Goal: Task Accomplishment & Management: Manage account settings

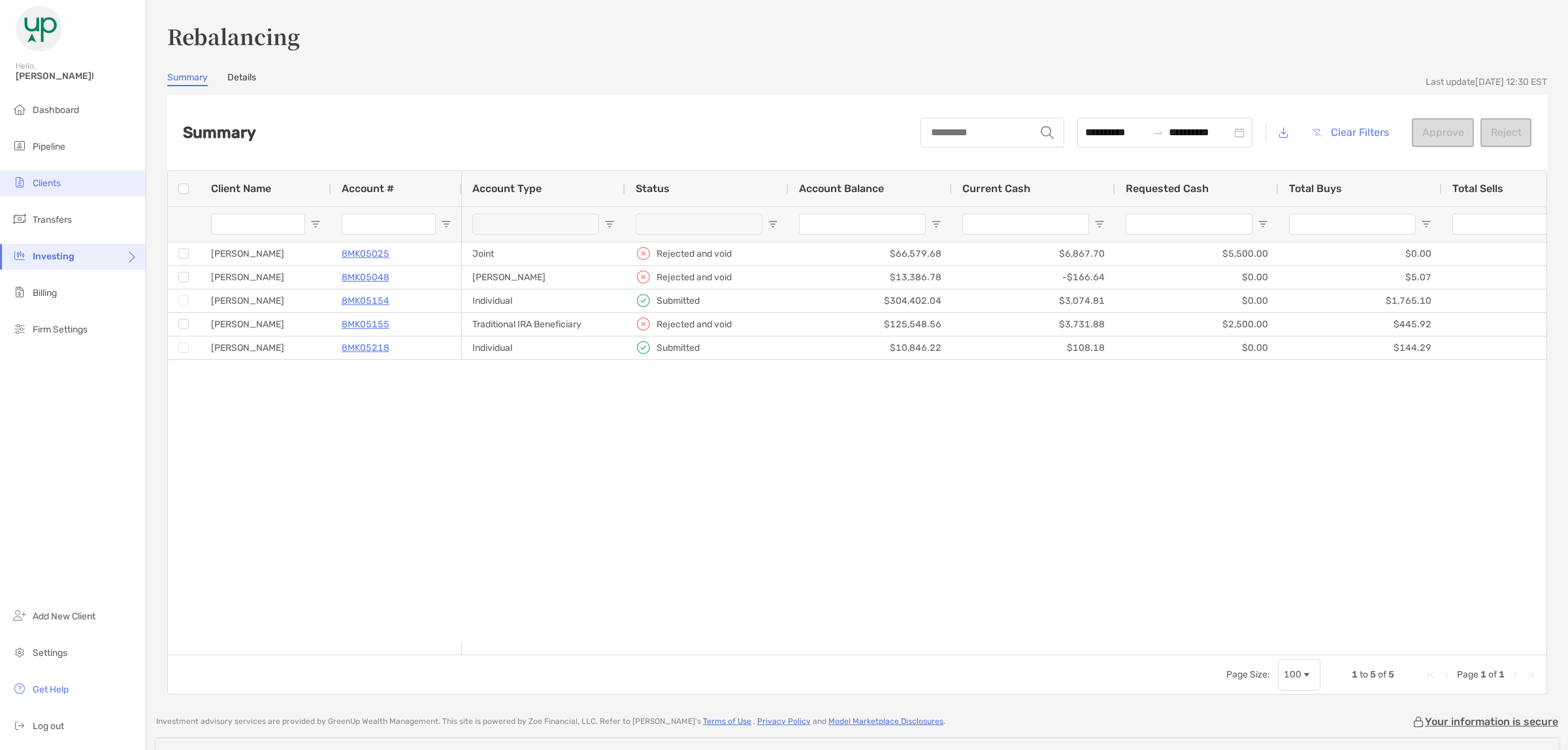
click at [45, 185] on span "Clients" at bounding box center [46, 182] width 28 height 11
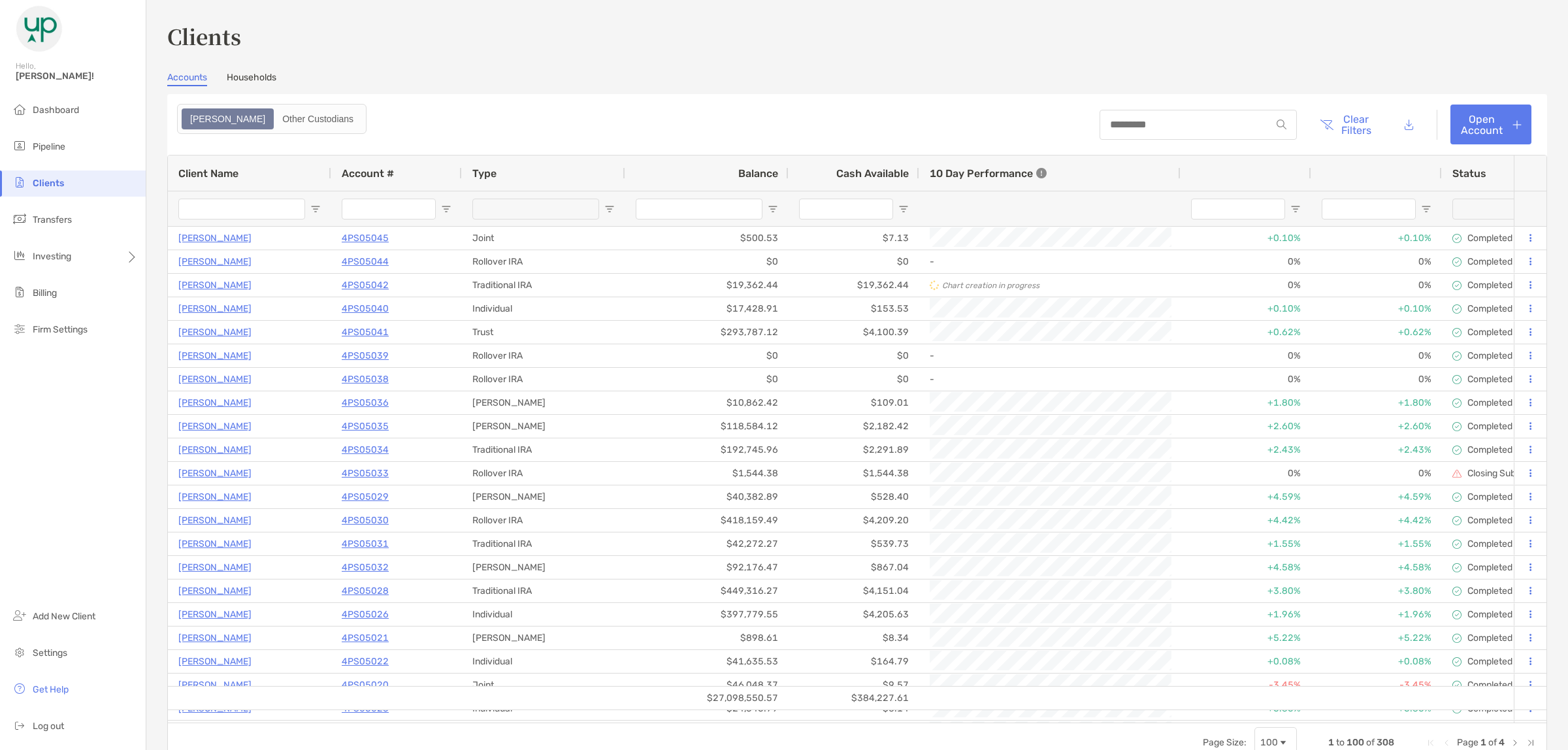
click at [1183, 123] on input at bounding box center [1185, 124] width 171 height 11
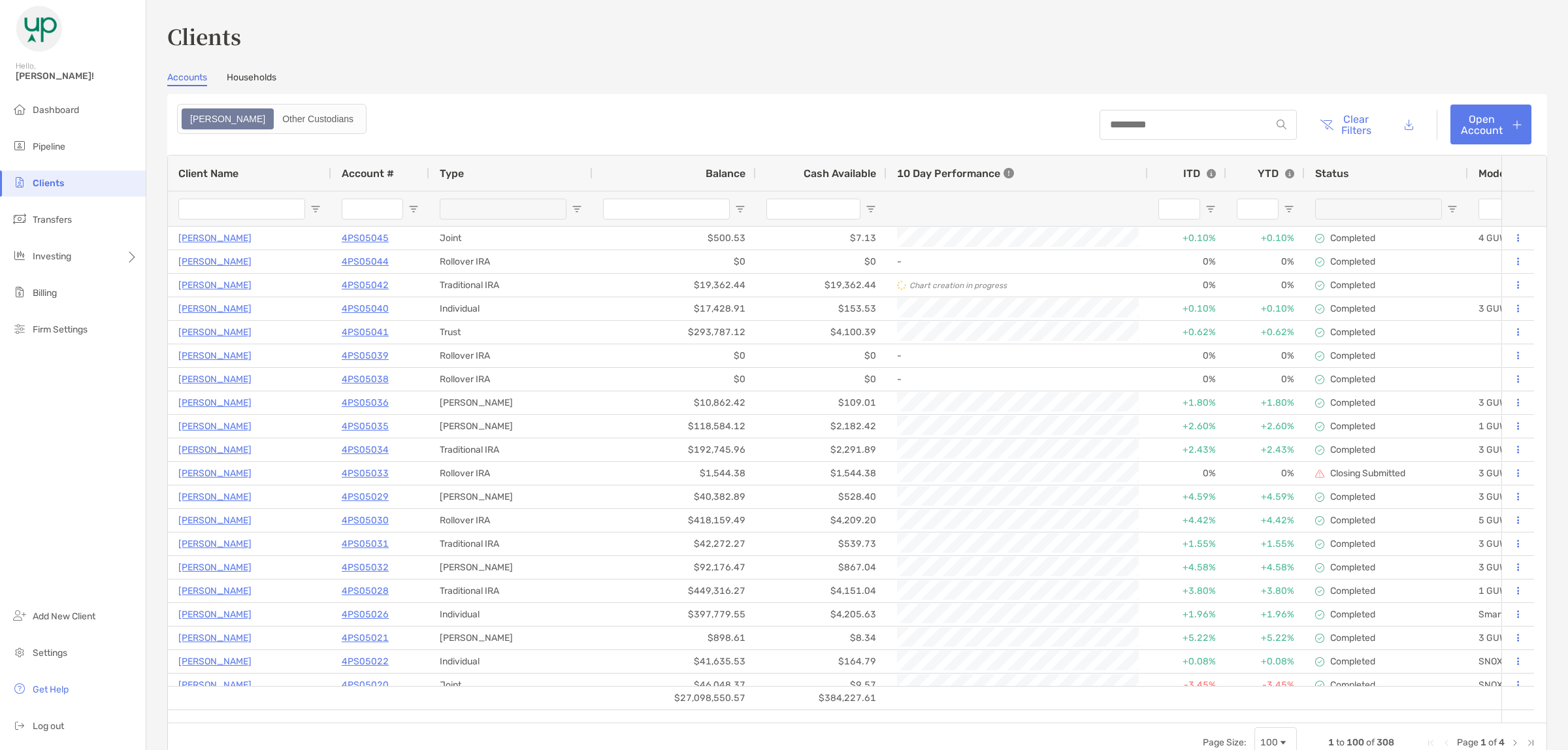
drag, startPoint x: 1235, startPoint y: 109, endPoint x: 1183, endPoint y: 123, distance: 53.9
click at [1183, 123] on input at bounding box center [1185, 124] width 171 height 11
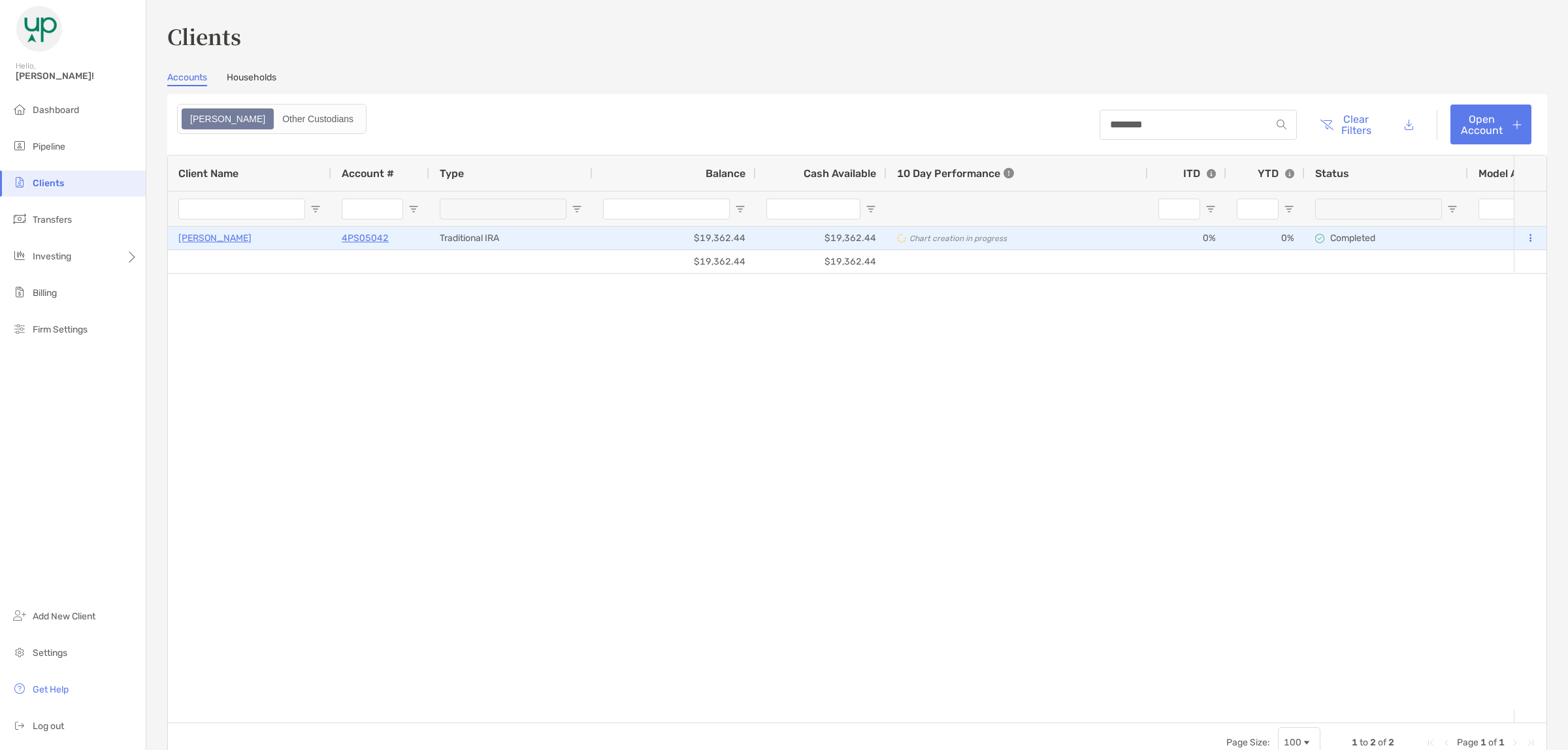
type input "********"
click at [369, 235] on p "4PS05042" at bounding box center [364, 239] width 47 height 17
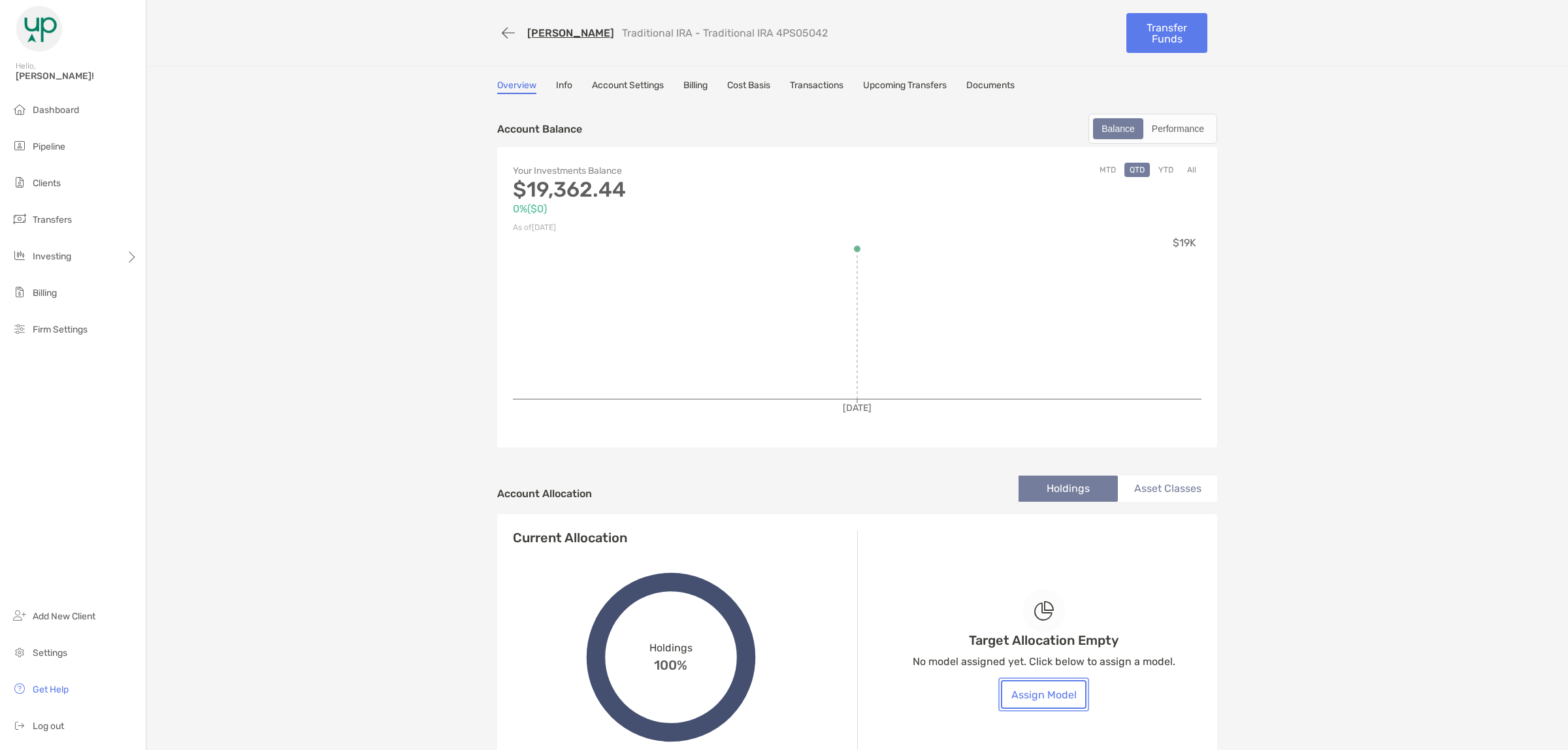
click at [1035, 694] on button "Assign Model" at bounding box center [1043, 694] width 85 height 29
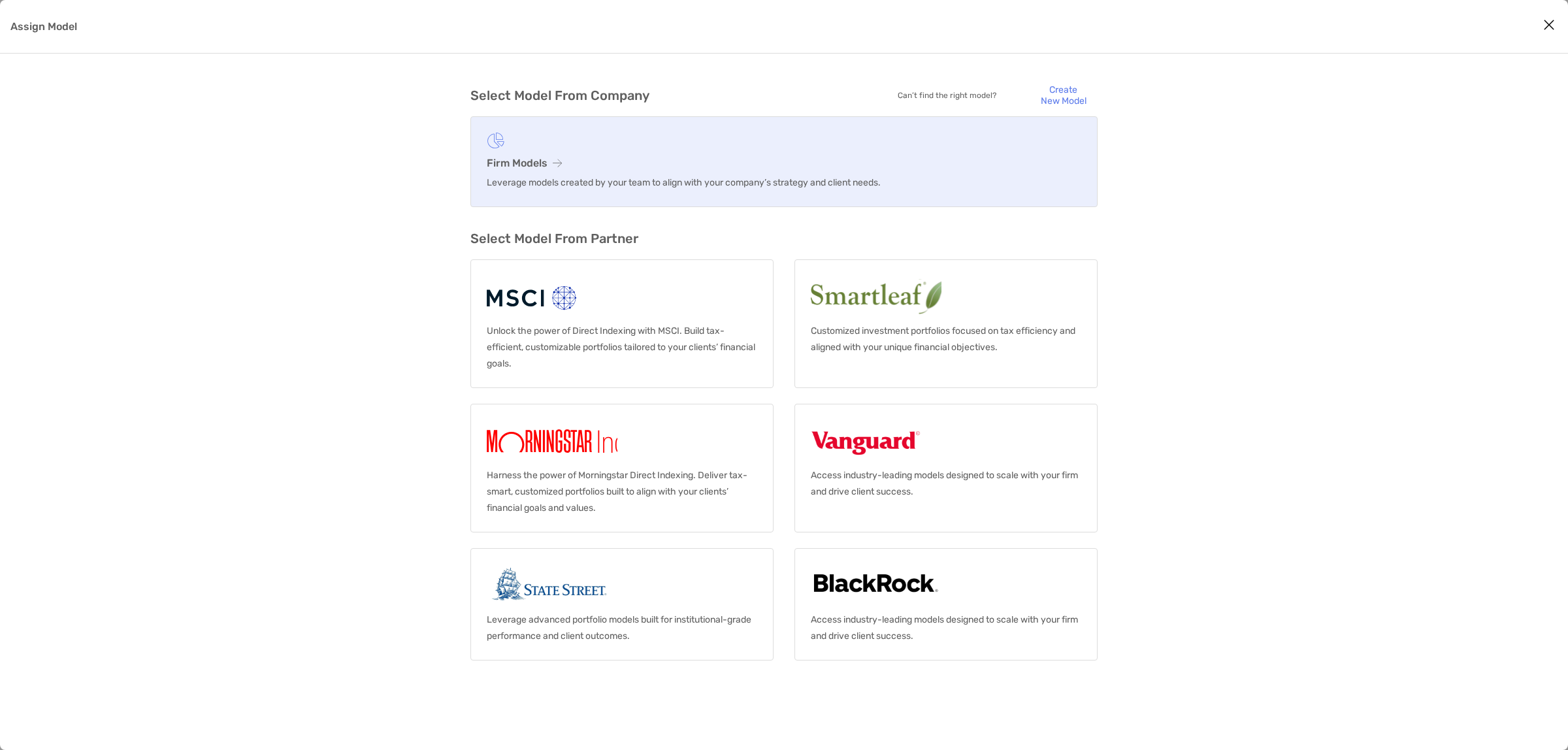
click at [606, 131] on link "Firm Models Leverage models created by your team to align with your company’s s…" at bounding box center [784, 162] width 627 height 91
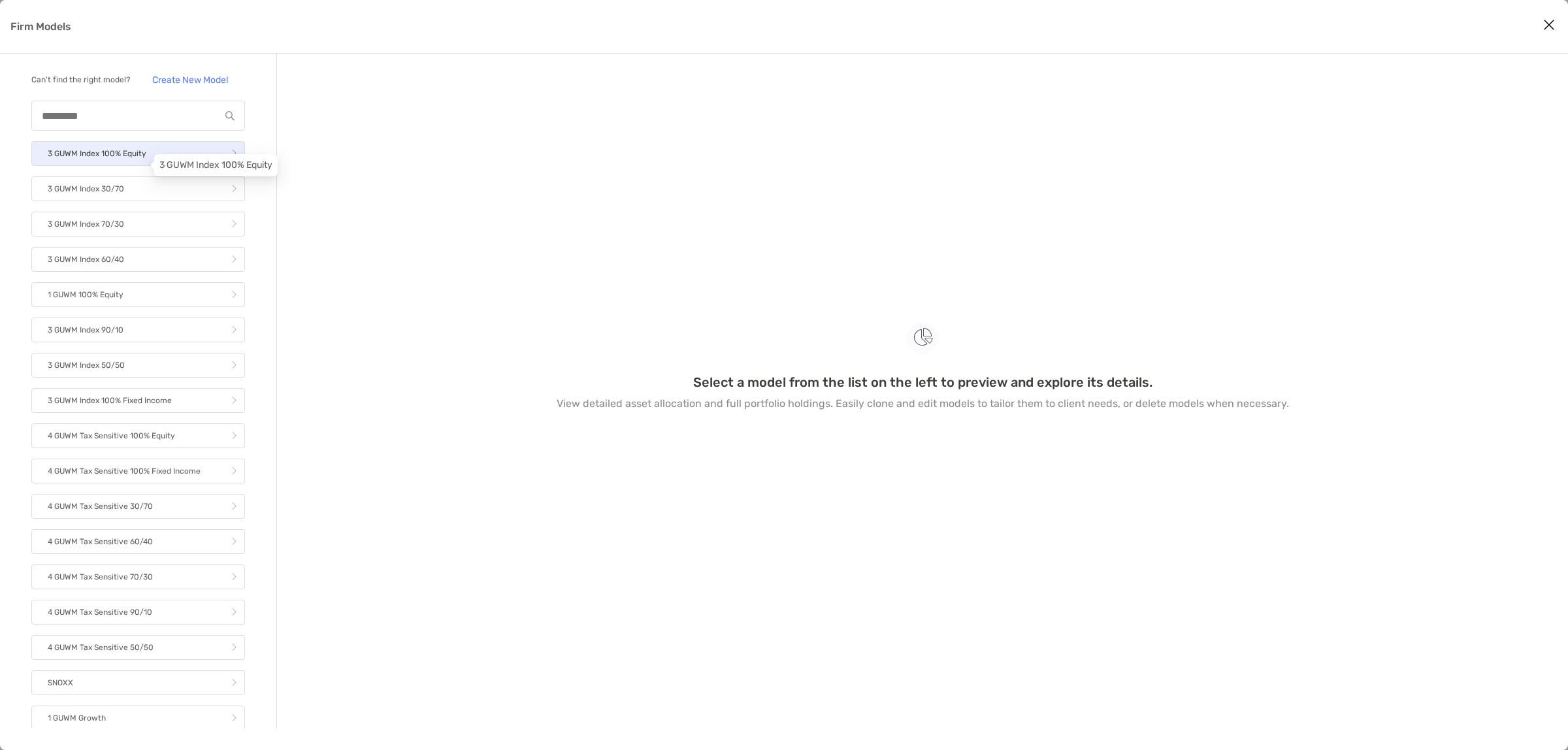
click at [107, 162] on p "3 GUWM Index 100% Equity" at bounding box center [97, 154] width 99 height 17
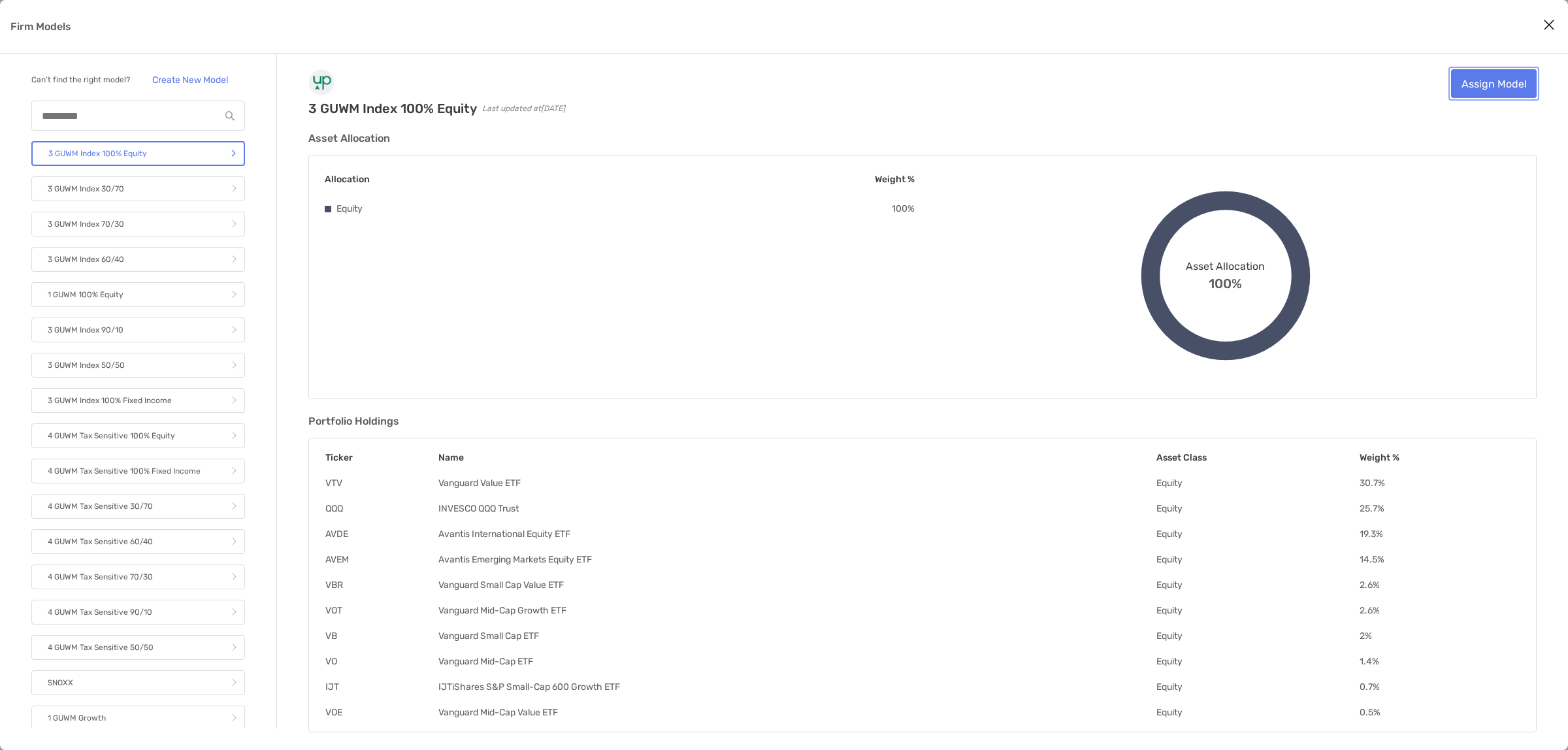
click at [1509, 75] on link "Assign Model" at bounding box center [1493, 84] width 85 height 29
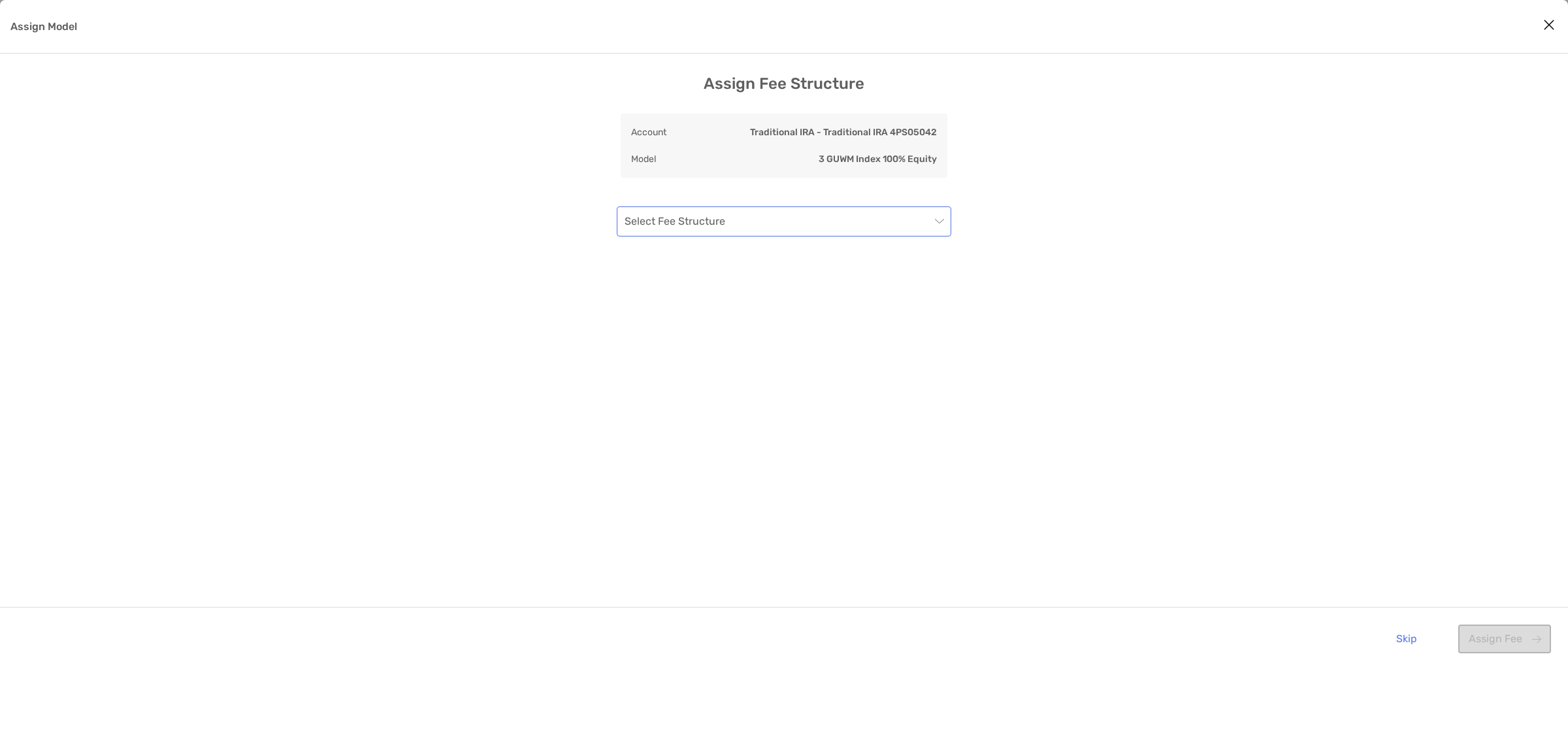
click at [716, 212] on input "Assign Model" at bounding box center [777, 221] width 306 height 29
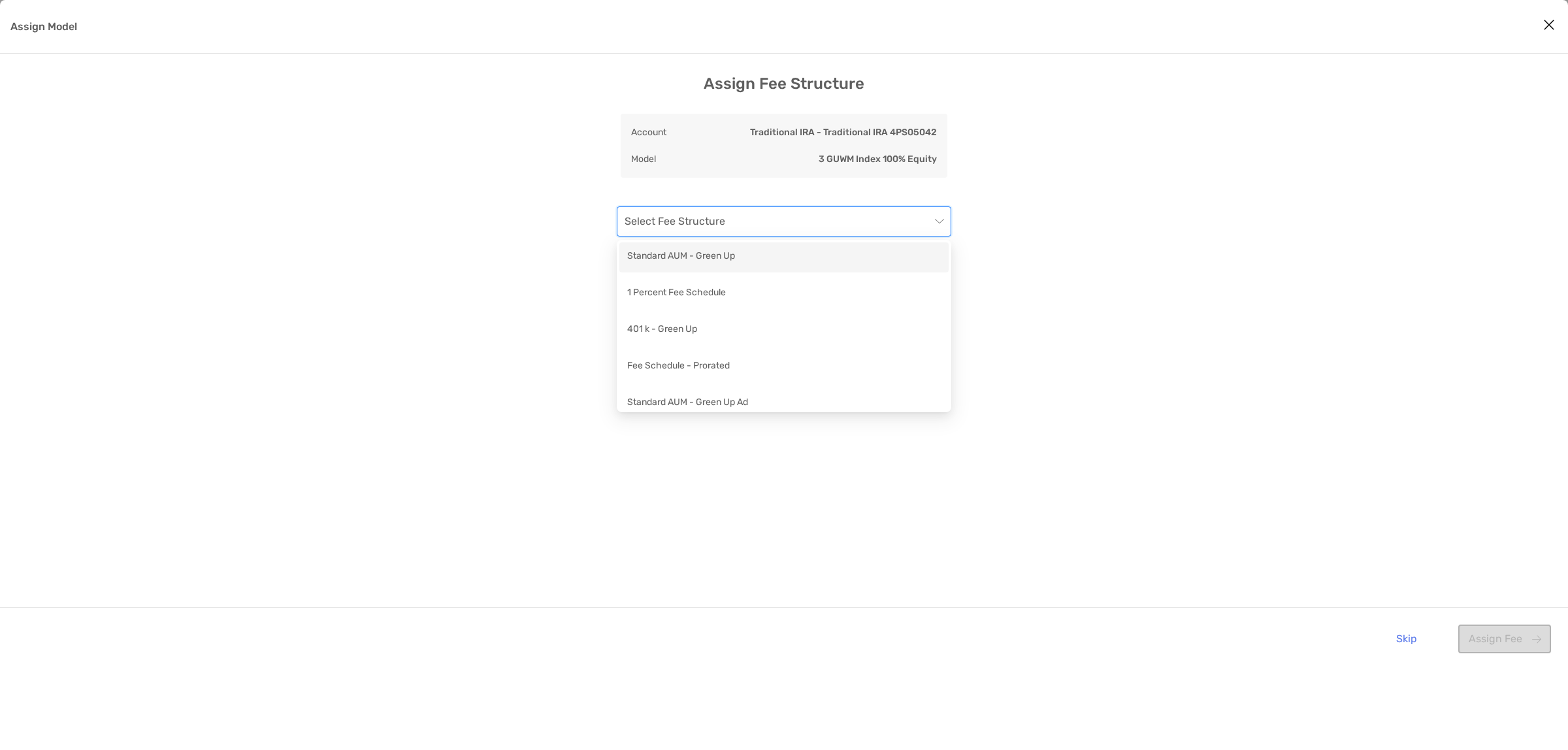
click at [718, 249] on div "Standard AUM - Green Up" at bounding box center [784, 257] width 314 height 17
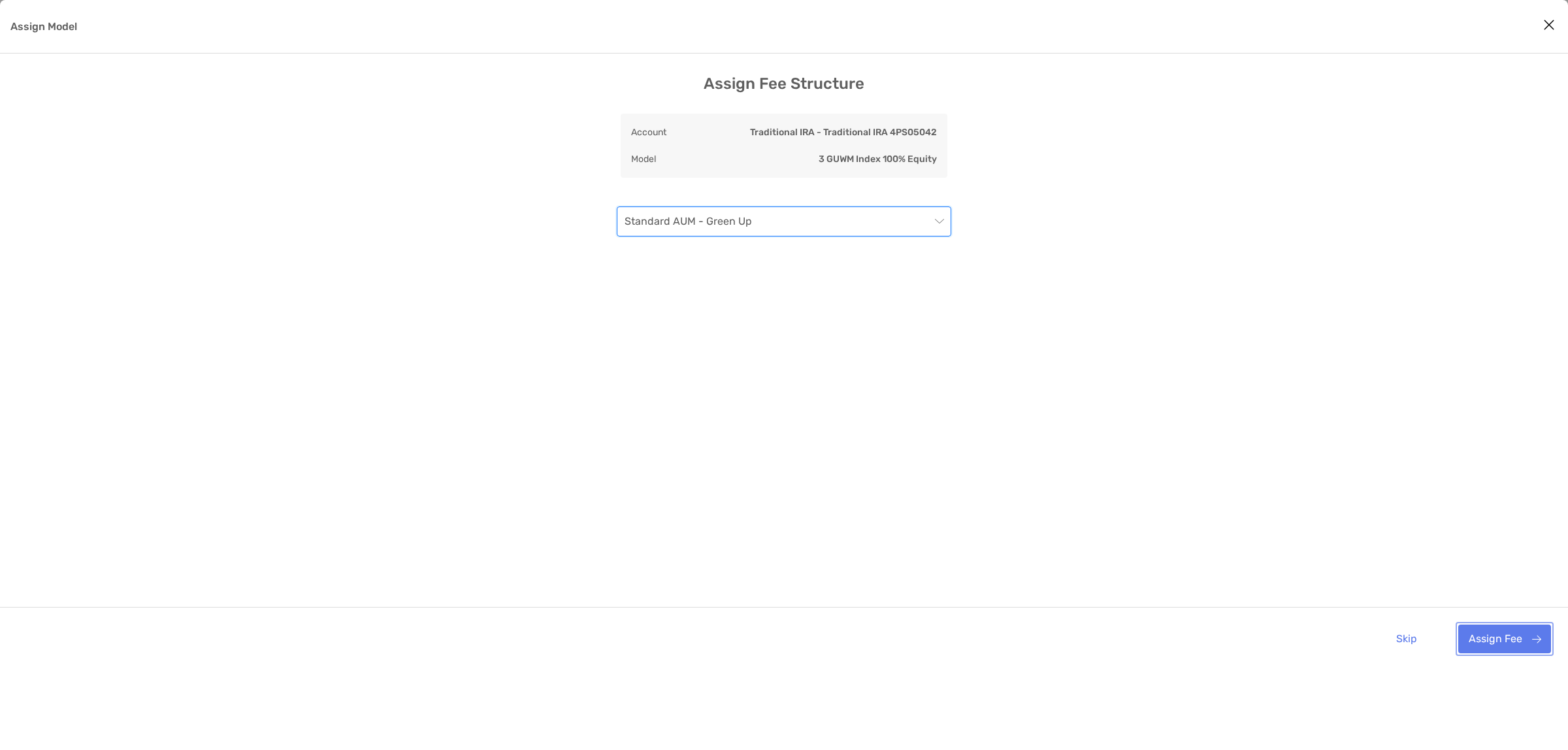
click at [1513, 631] on button "Assign Fee" at bounding box center [1504, 639] width 93 height 29
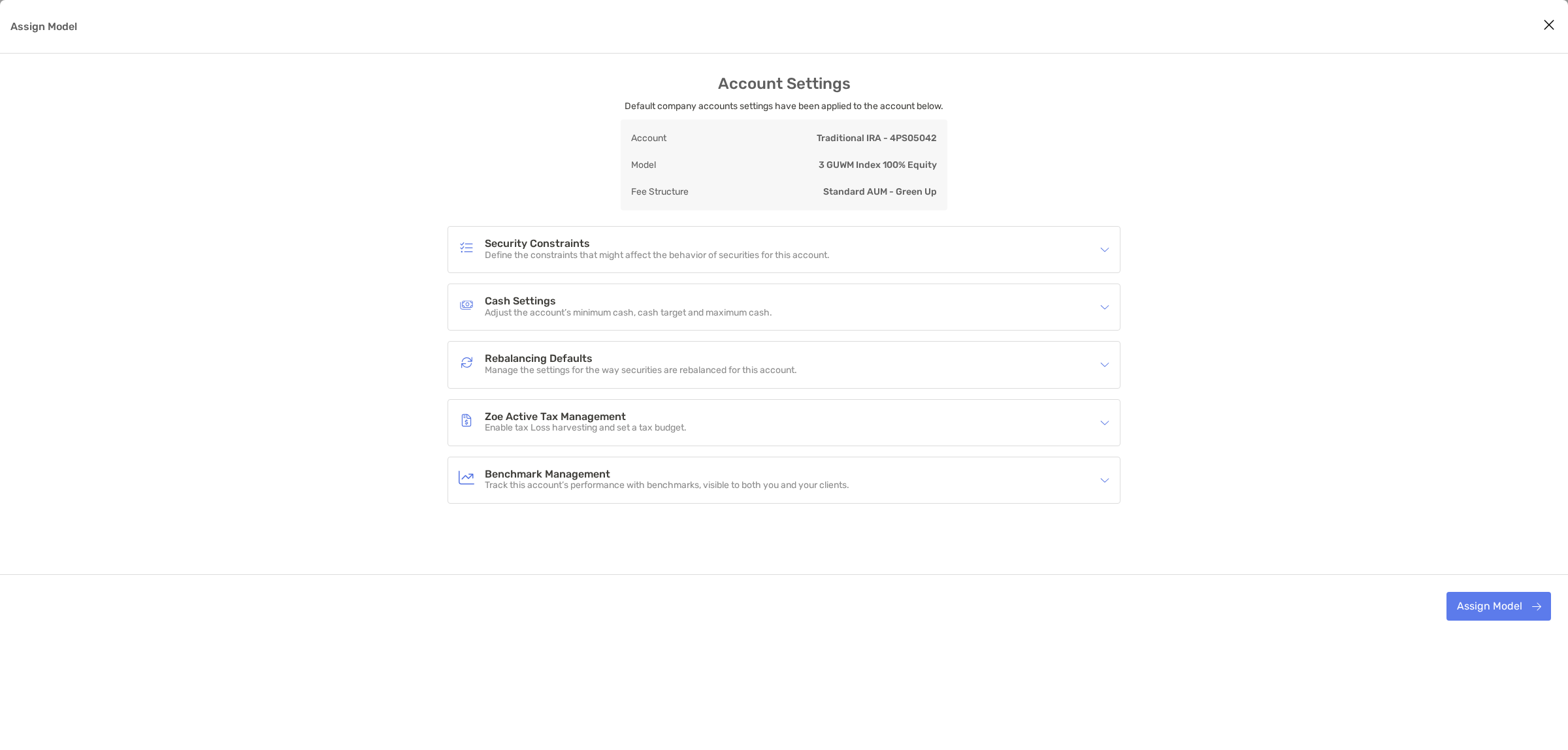
click at [701, 301] on h4 "Cash Settings" at bounding box center [628, 301] width 287 height 11
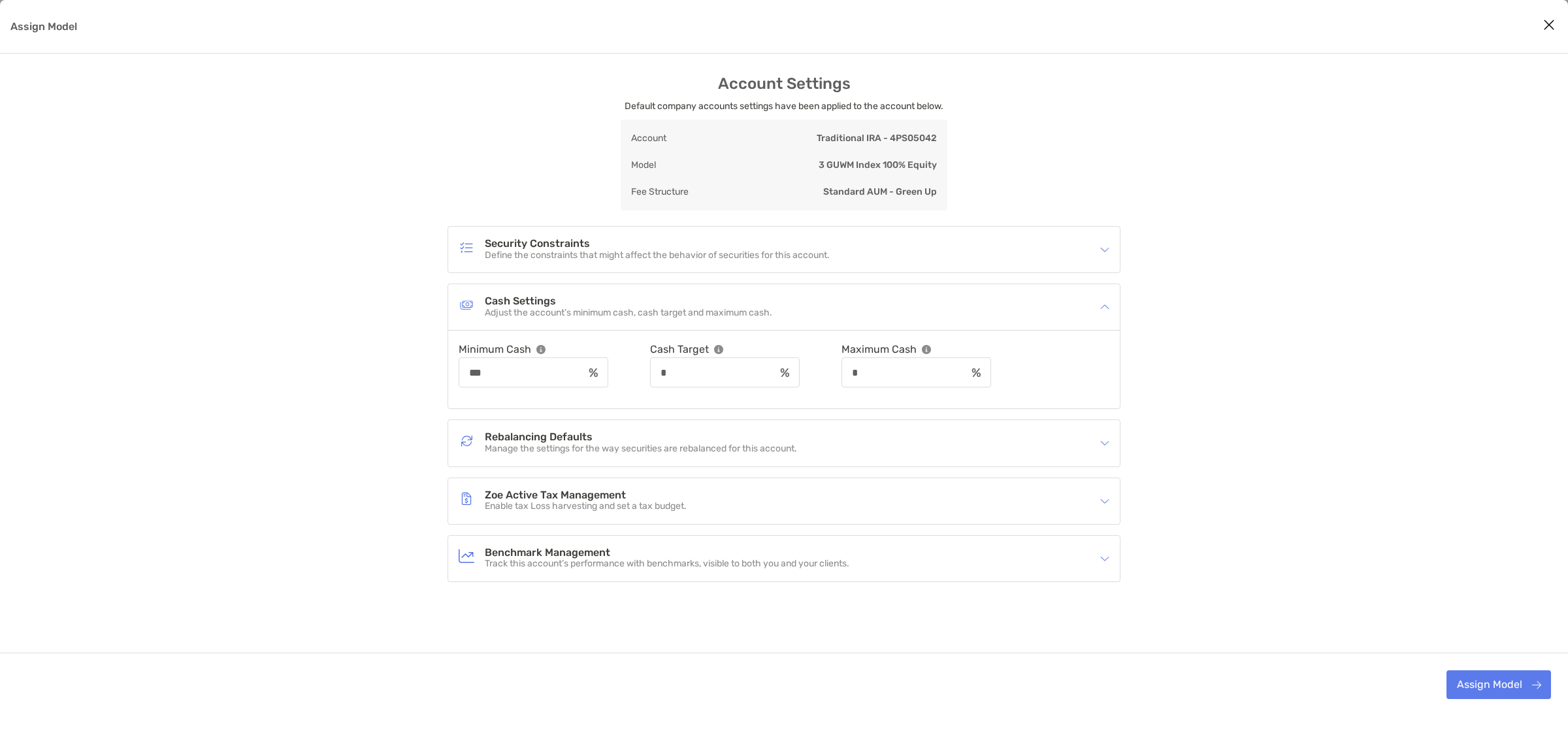
click at [701, 301] on h4 "Cash Settings" at bounding box center [628, 301] width 287 height 11
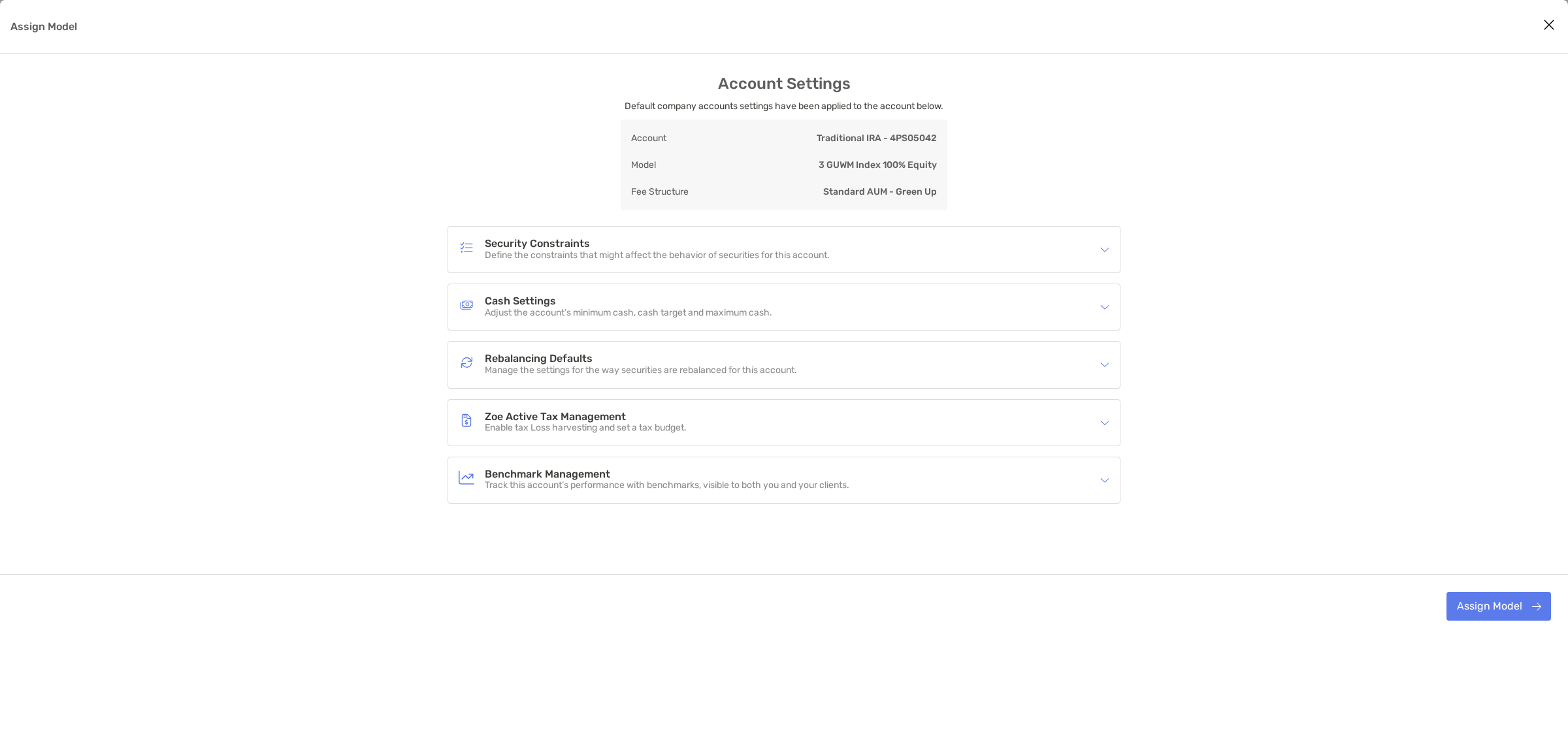
click at [562, 351] on div "Rebalancing Defaults Manage the settings for the way securities are rebalanced …" at bounding box center [775, 365] width 634 height 30
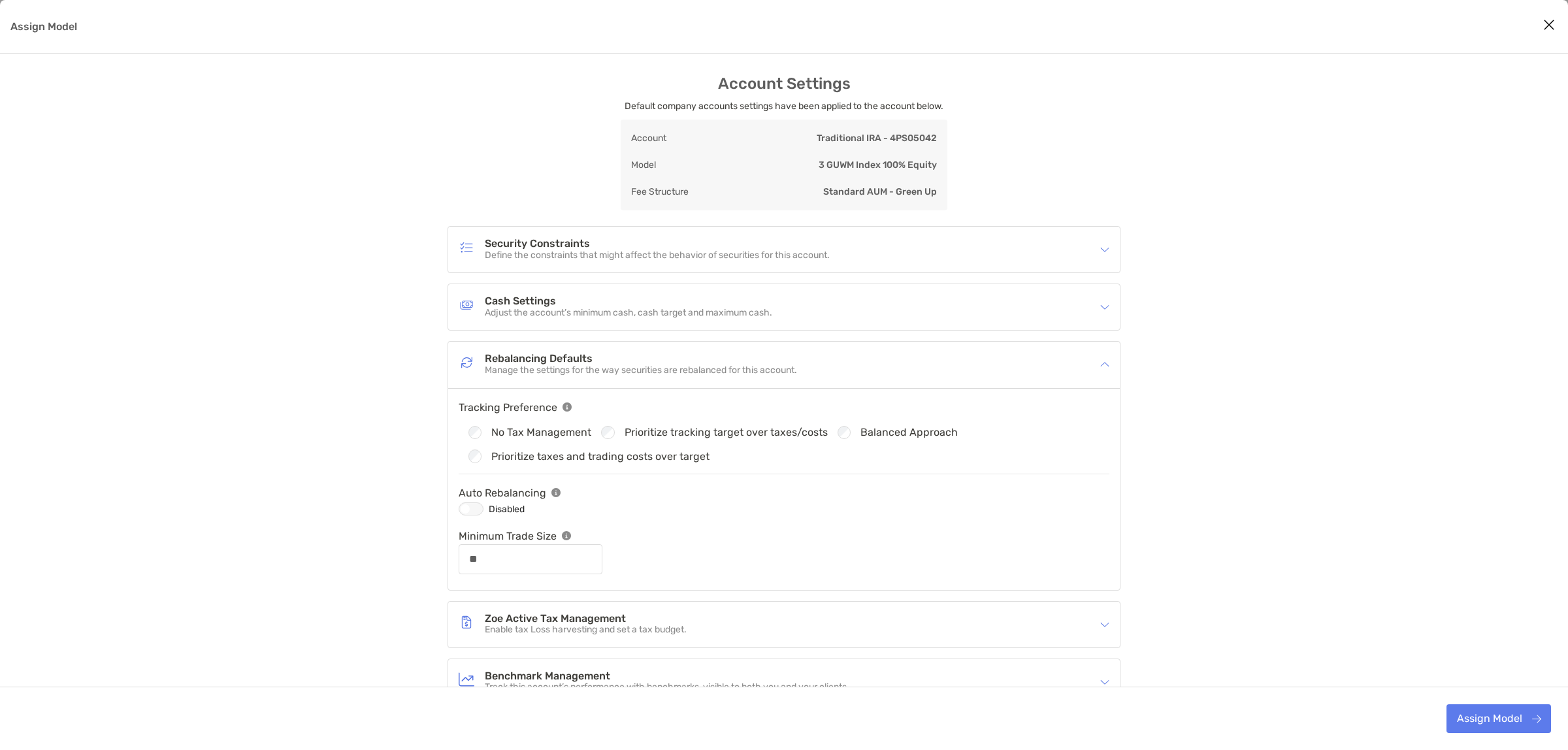
click at [475, 513] on div "Assign Model" at bounding box center [471, 509] width 25 height 13
click at [1493, 714] on button "Assign Model" at bounding box center [1498, 719] width 104 height 29
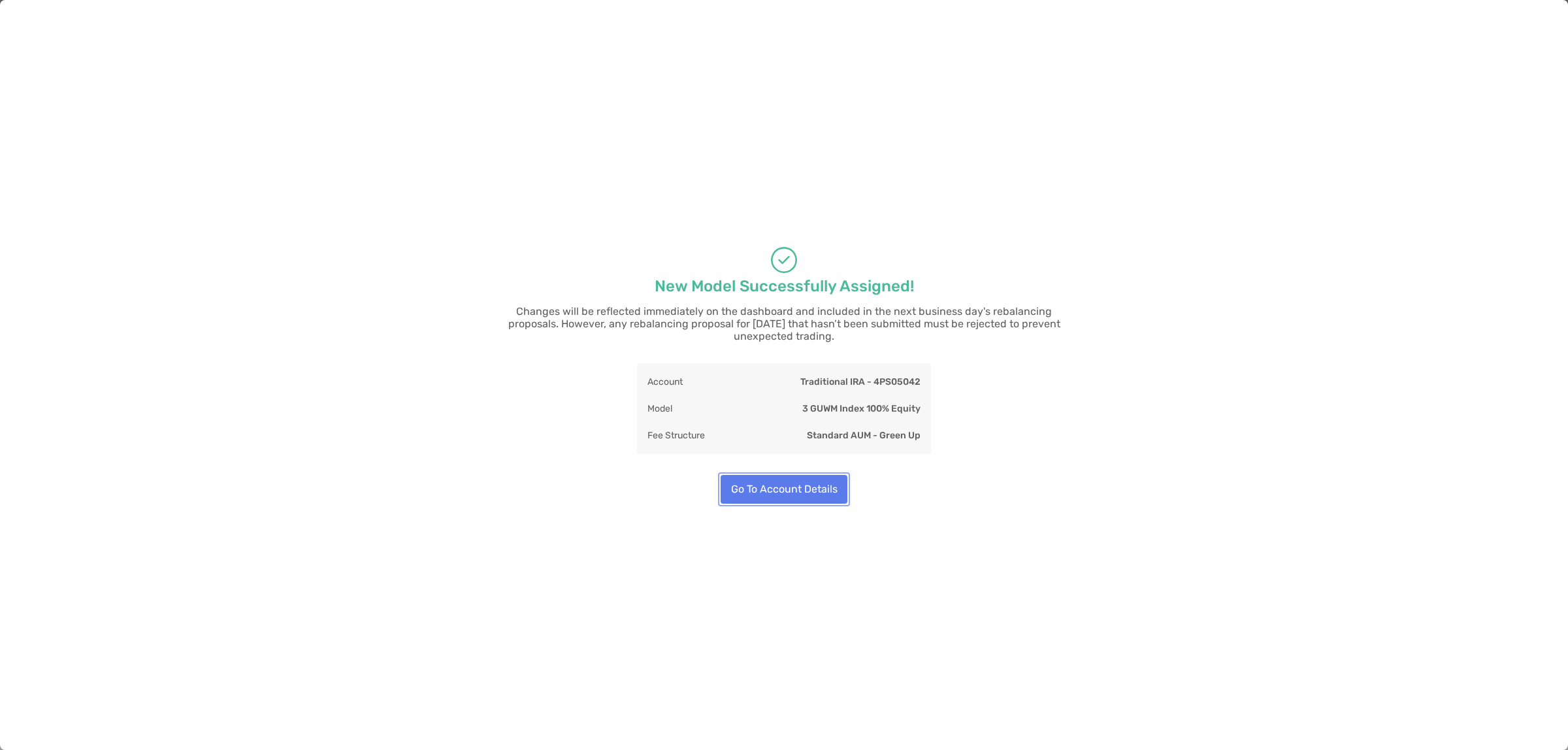
click at [762, 475] on button "Go To Account Details" at bounding box center [784, 489] width 127 height 29
type input "**"
